Goal: Task Accomplishment & Management: Manage account settings

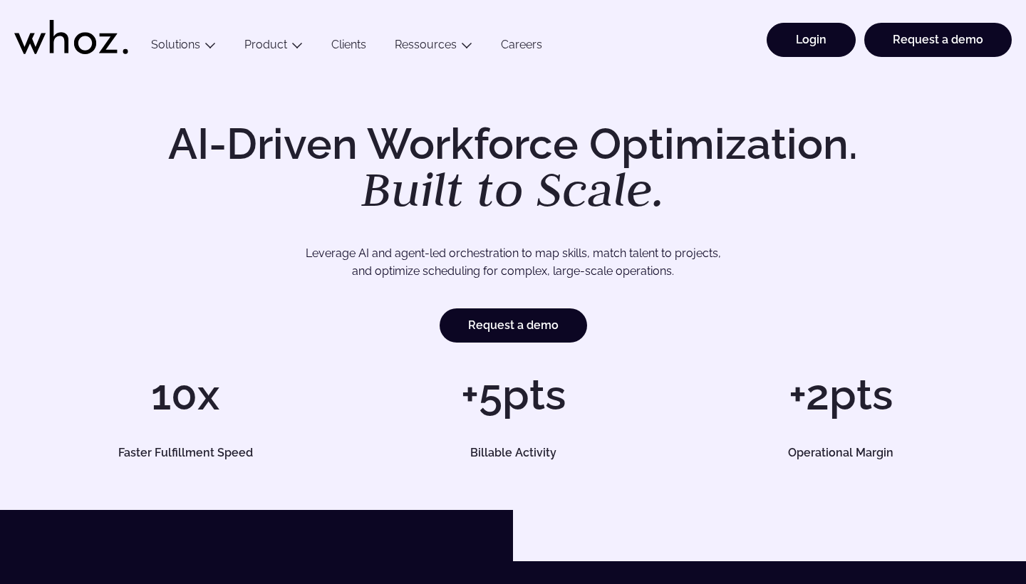
click at [814, 43] on link "Login" at bounding box center [811, 40] width 89 height 34
click at [812, 37] on link "Login" at bounding box center [811, 40] width 89 height 34
click at [832, 41] on link "Login" at bounding box center [811, 40] width 89 height 34
click at [799, 61] on li "Login" at bounding box center [807, 47] width 98 height 48
click at [807, 41] on link "Login" at bounding box center [811, 40] width 89 height 34
